Goal: Transaction & Acquisition: Purchase product/service

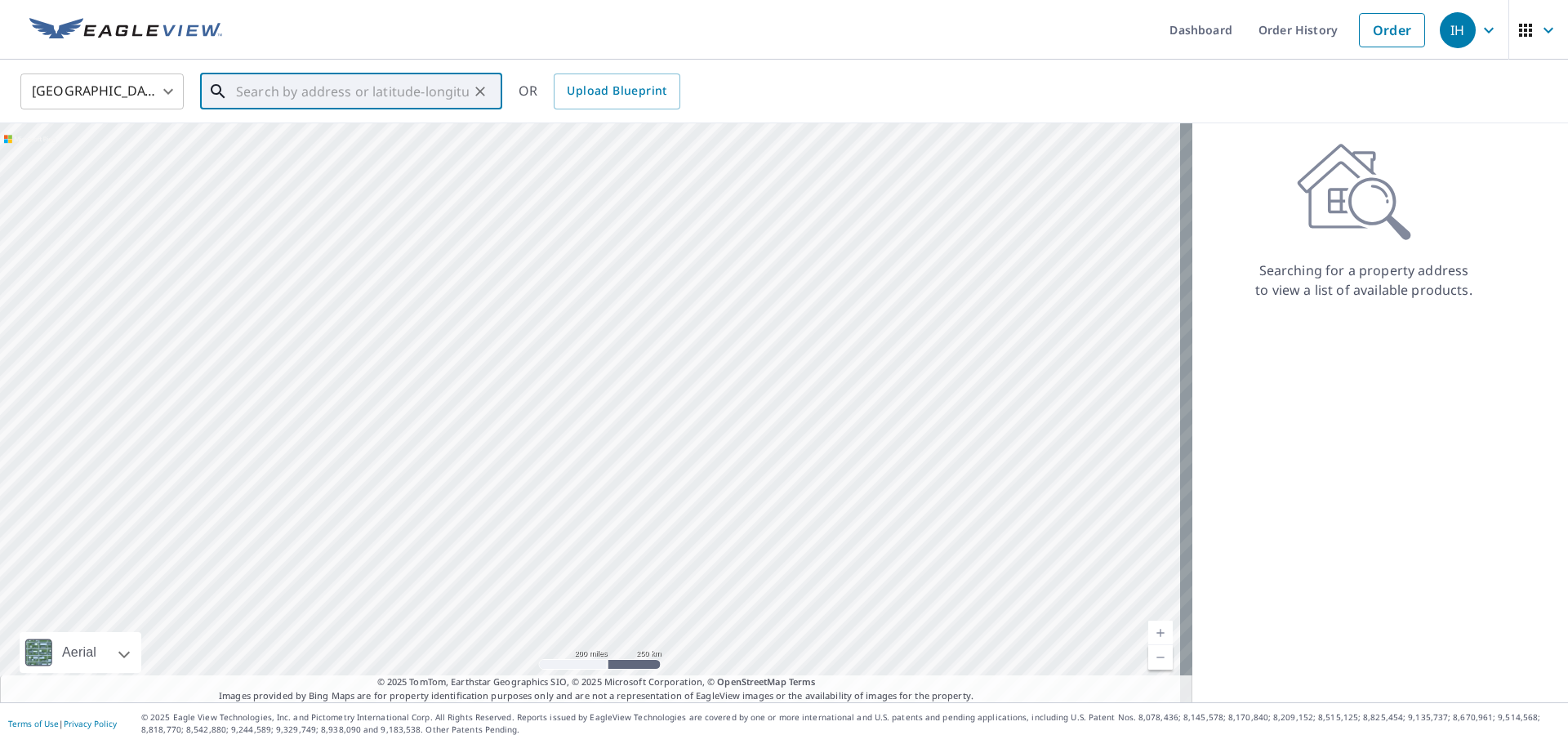
click at [293, 100] on input "text" at bounding box center [352, 91] width 233 height 46
click at [326, 152] on p "[GEOGRAPHIC_DATA], NC 28215" at bounding box center [361, 157] width 256 height 16
type input "[STREET_ADDRESS]"
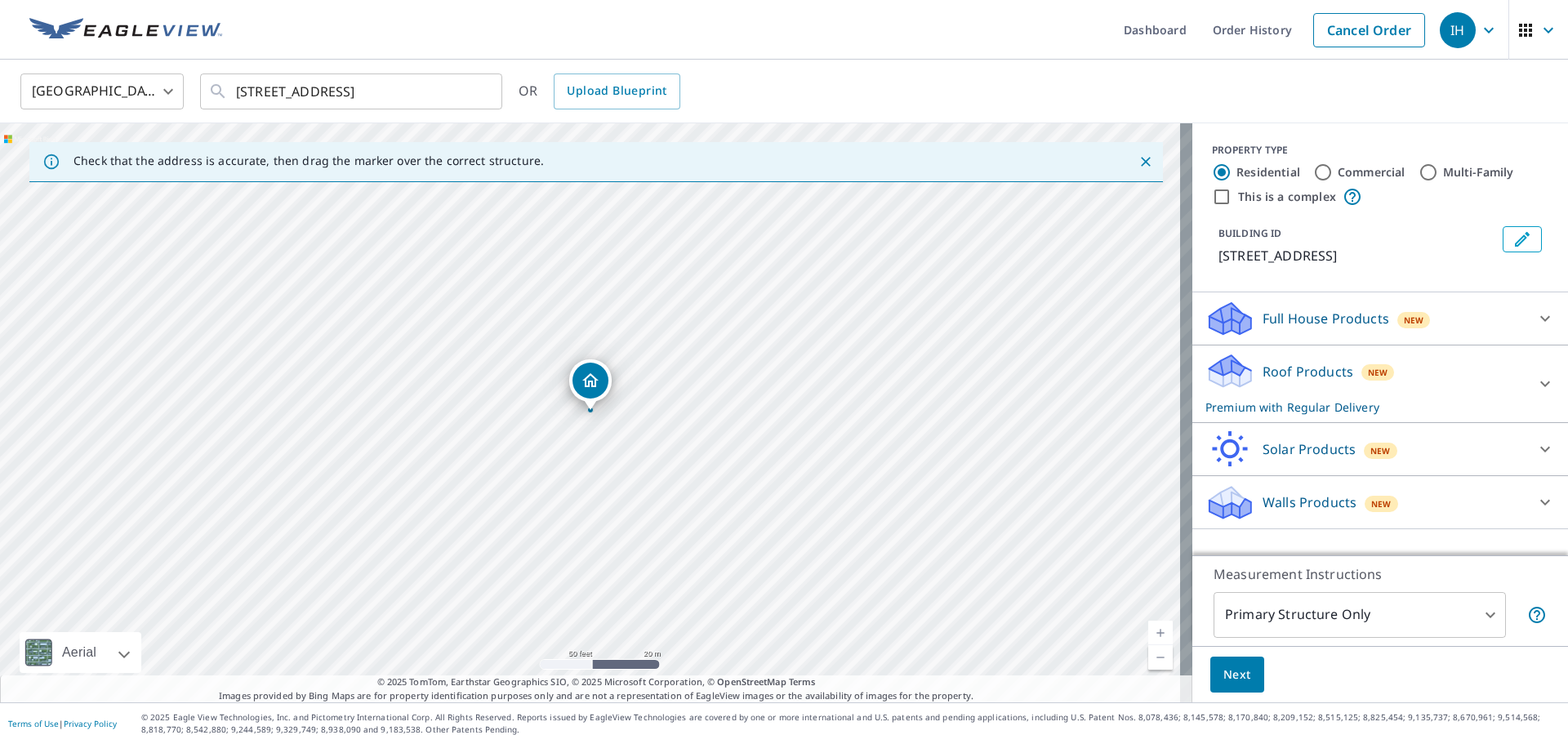
click at [1473, 370] on div "Roof Products New Premium with Regular Delivery" at bounding box center [1366, 384] width 320 height 64
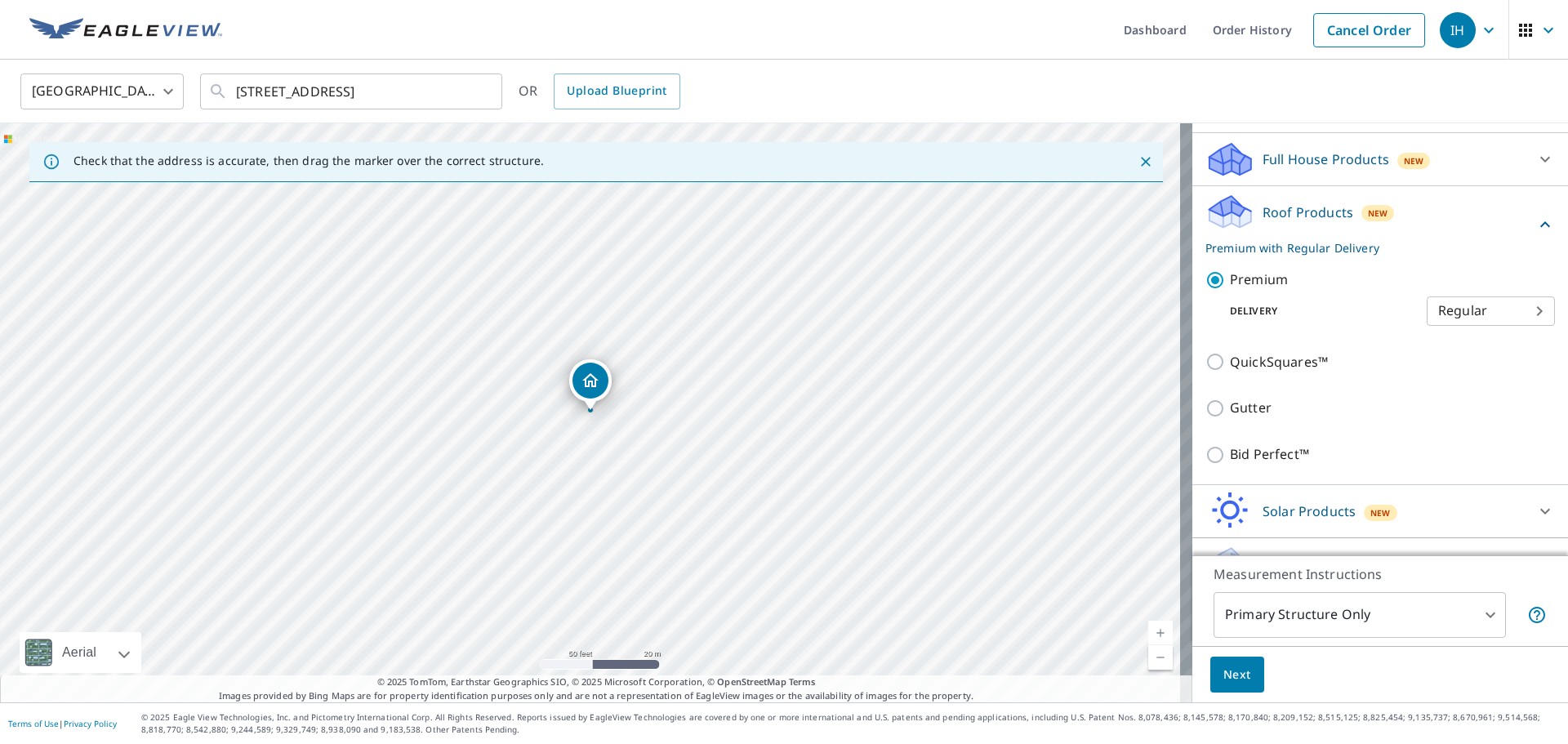
scroll to position [196, 0]
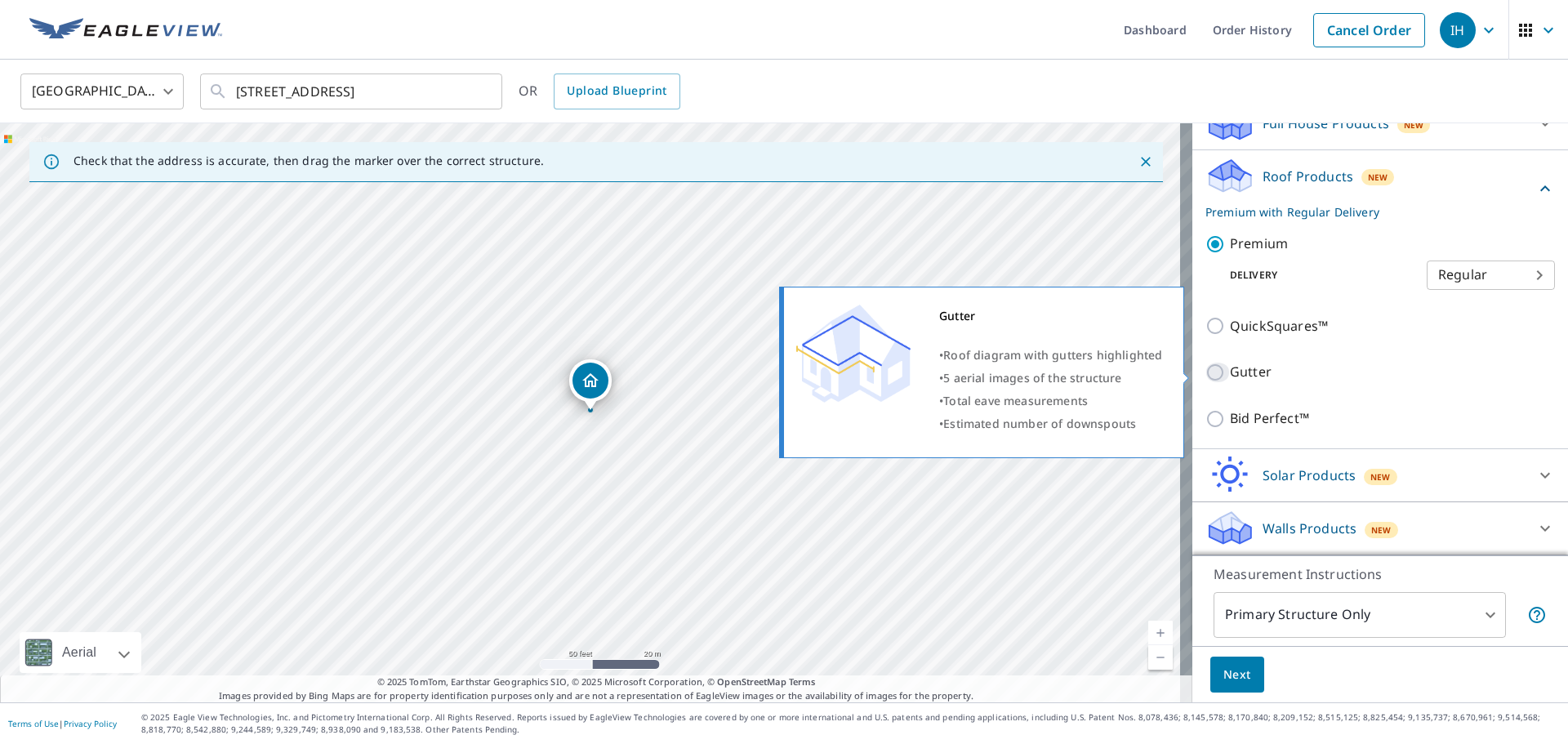
click at [1205, 373] on input "Gutter" at bounding box center [1218, 372] width 24 height 20
checkbox input "true"
type input "1"
checkbox input "false"
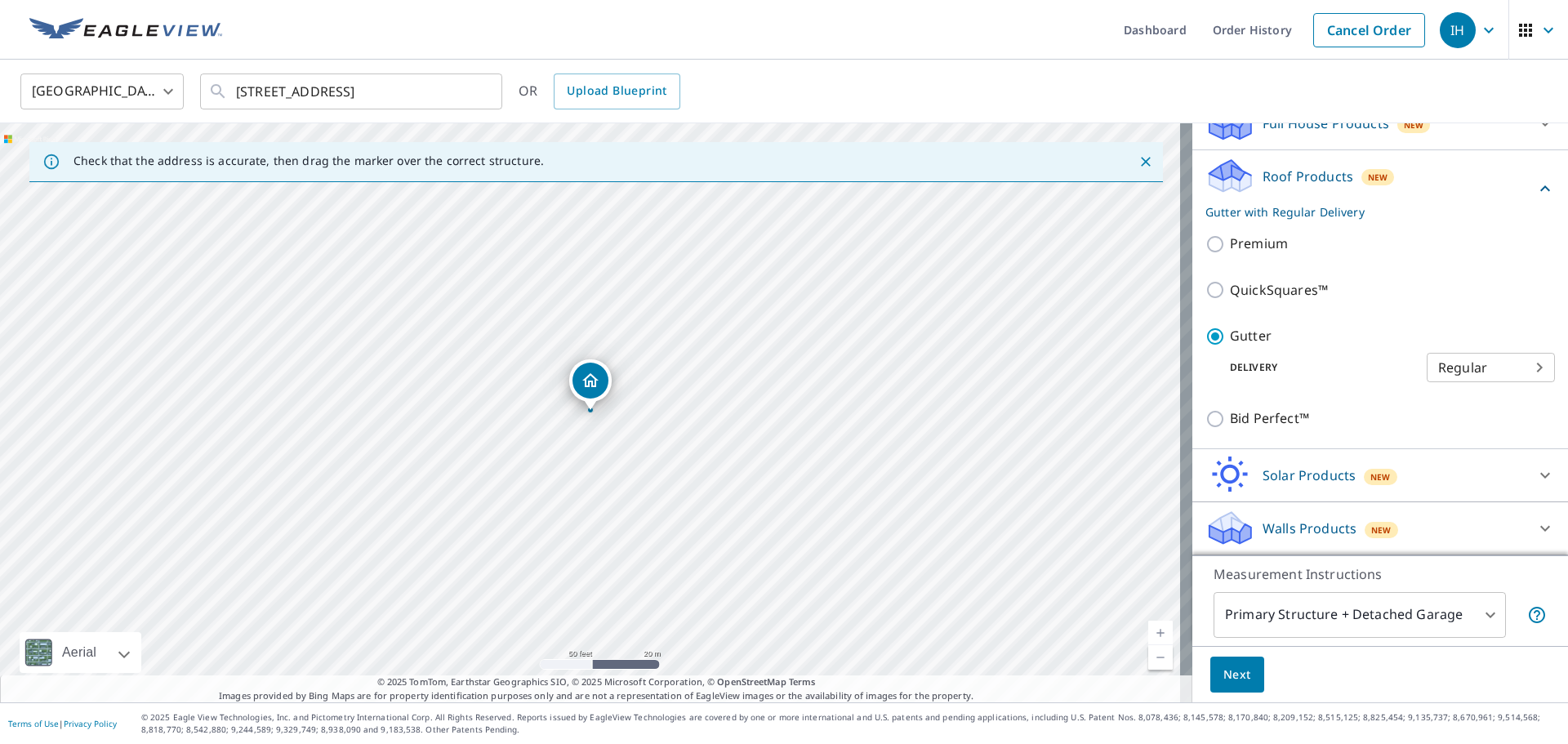
click at [1349, 610] on body "IH IH Dashboard Order History Cancel Order IH [GEOGRAPHIC_DATA] [GEOGRAPHIC_DAT…" at bounding box center [784, 372] width 1568 height 744
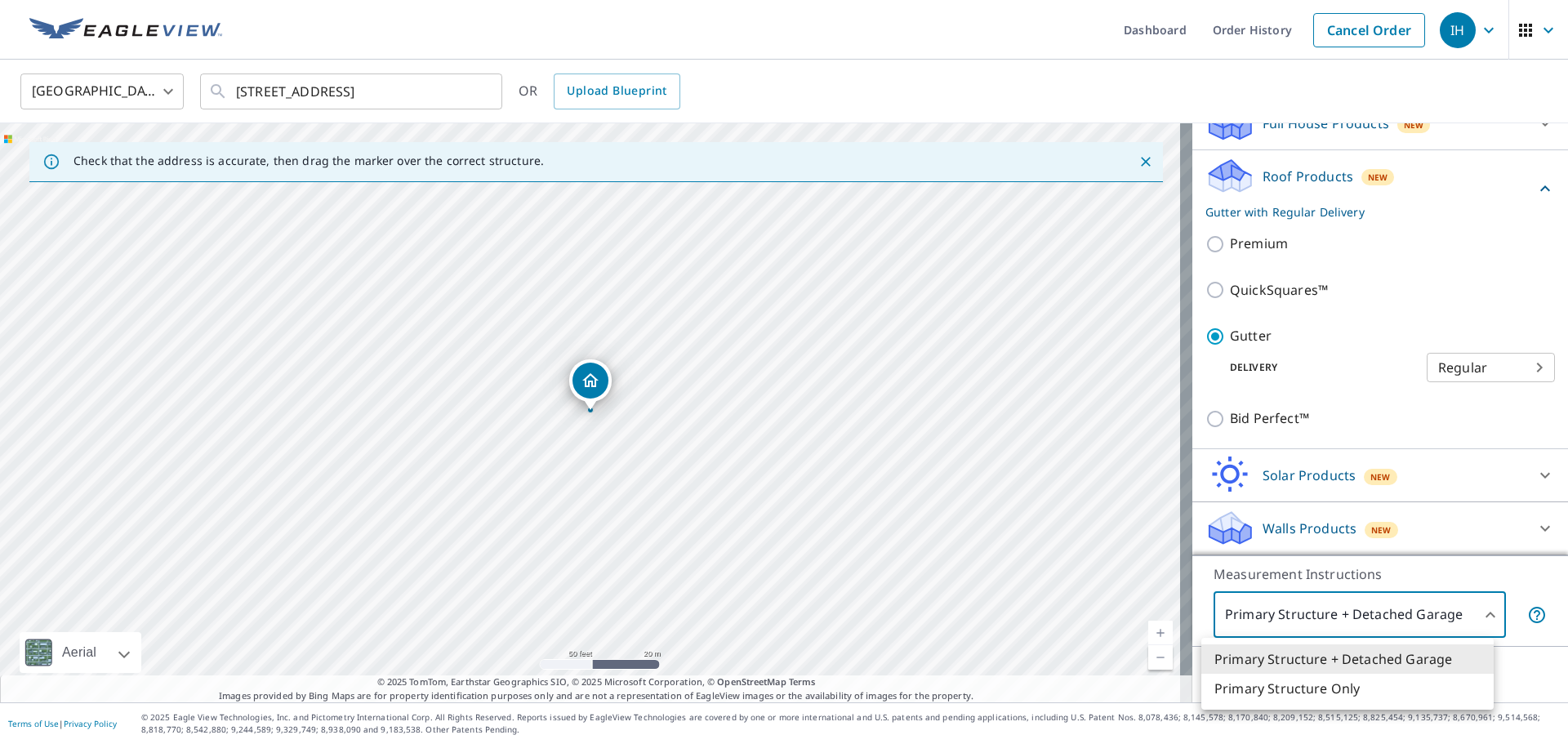
click at [1330, 696] on li "Primary Structure Only" at bounding box center [1347, 689] width 292 height 29
type input "2"
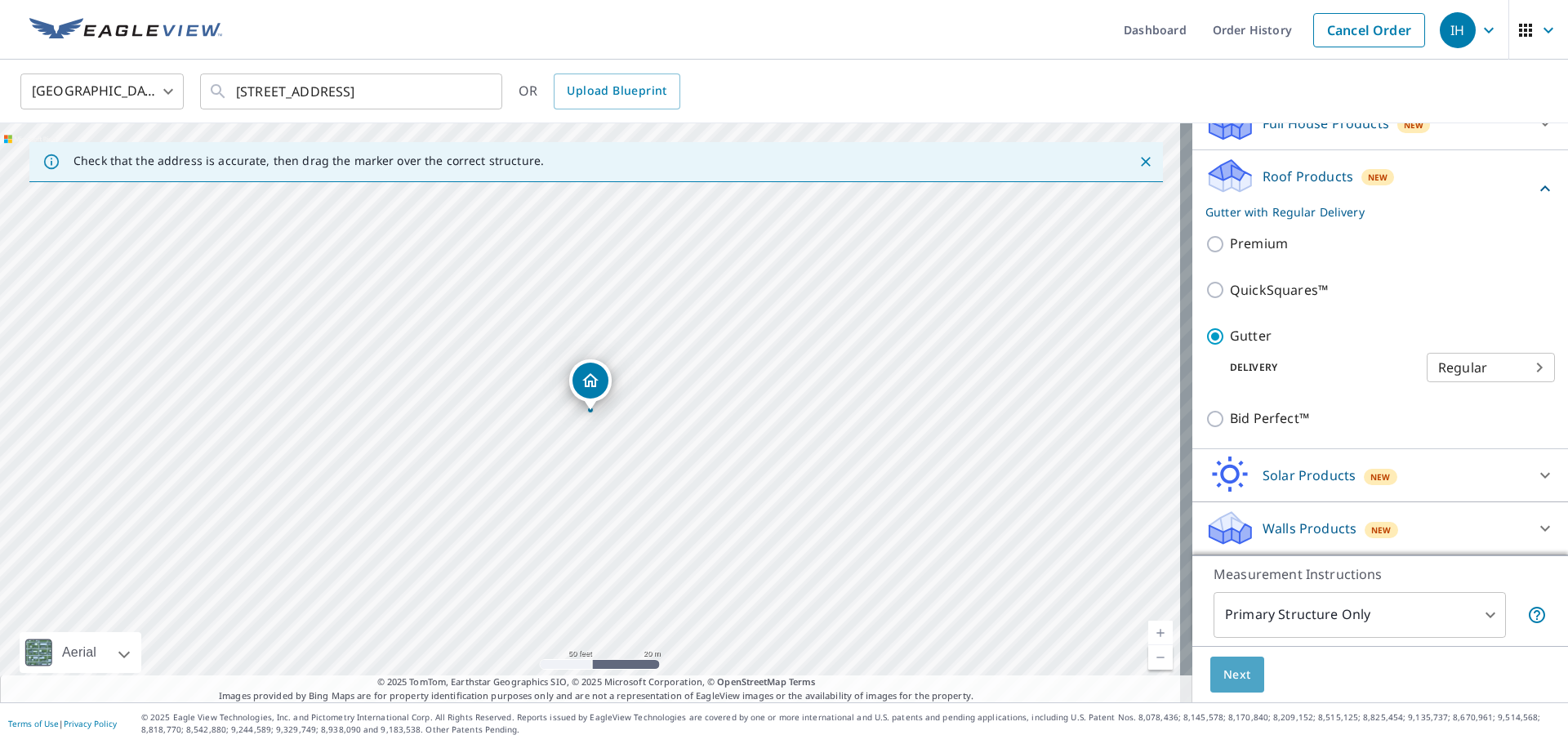
click at [1237, 676] on span "Next" at bounding box center [1237, 675] width 28 height 21
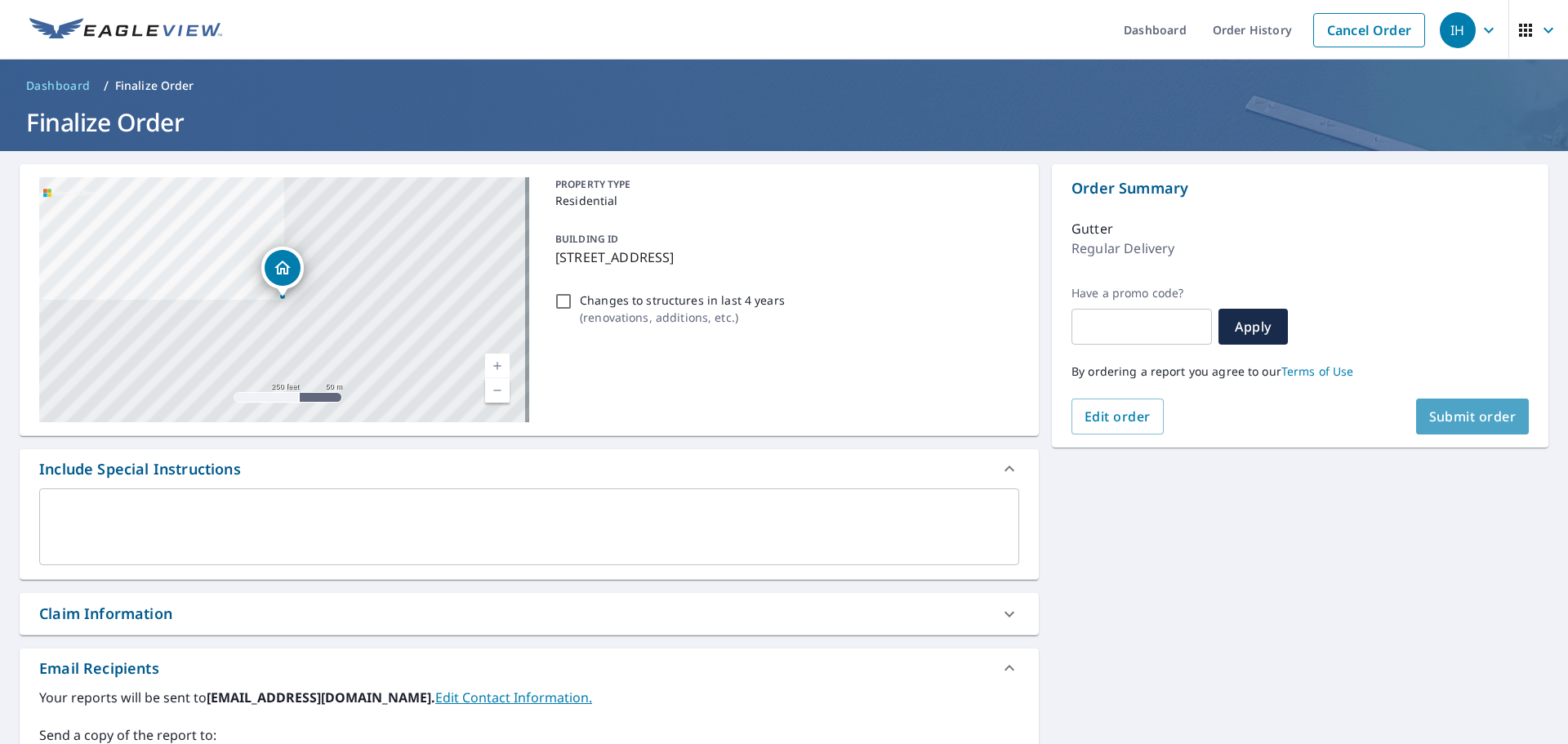
click at [1475, 404] on button "Submit order" at bounding box center [1473, 417] width 113 height 36
checkbox input "true"
